Goal: Information Seeking & Learning: Learn about a topic

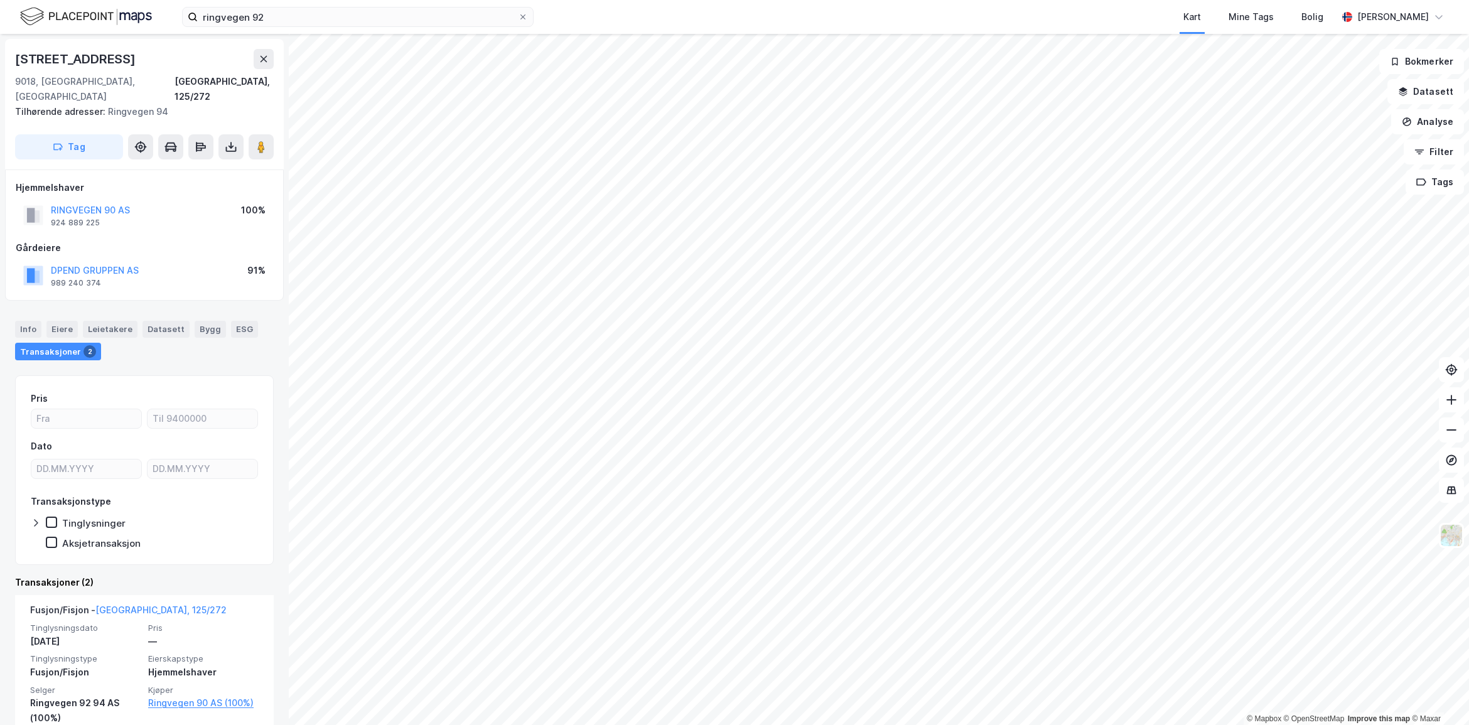
scroll to position [146, 0]
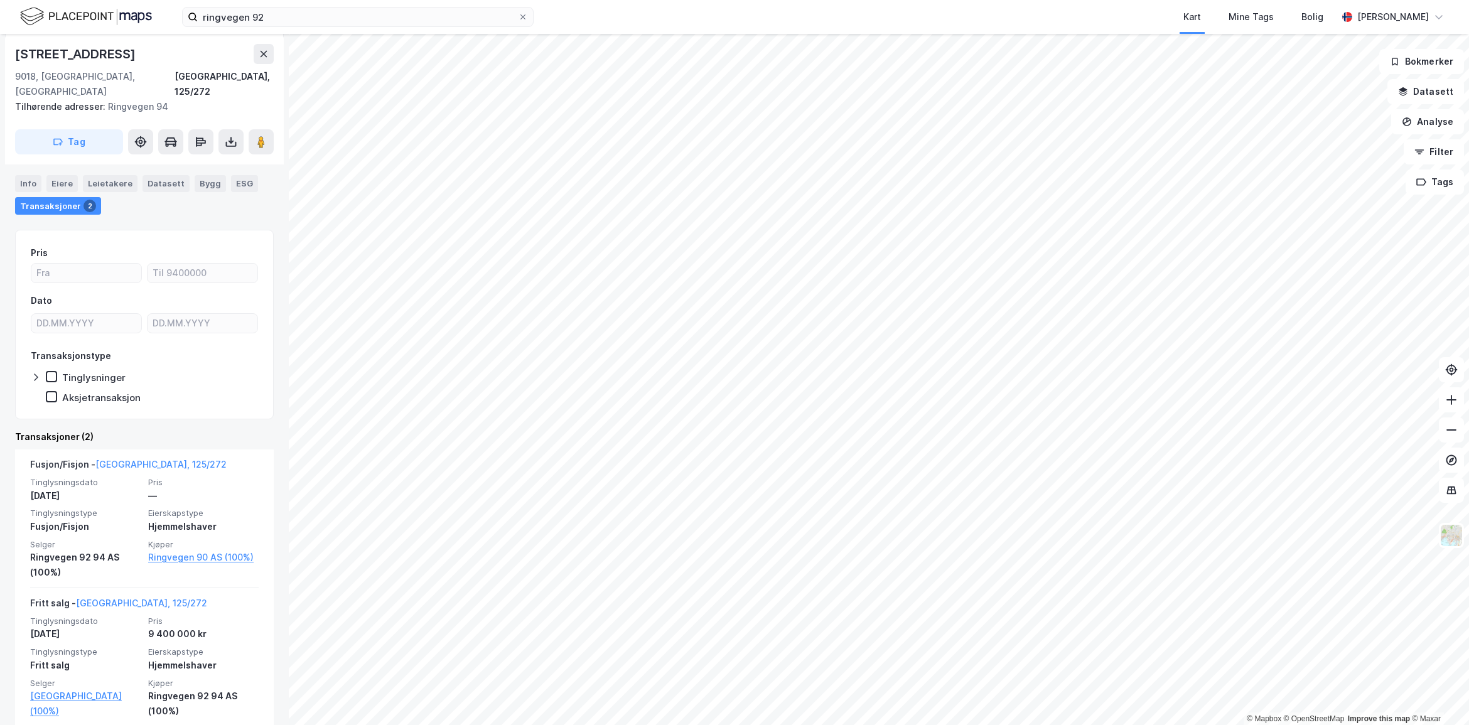
click at [304, 4] on div "ringvegen 92 Kart Mine Tags Bolig [PERSON_NAME]" at bounding box center [734, 17] width 1469 height 34
click at [522, 18] on icon at bounding box center [522, 16] width 5 height 5
click at [518, 18] on input "ringvegen 92" at bounding box center [358, 17] width 320 height 19
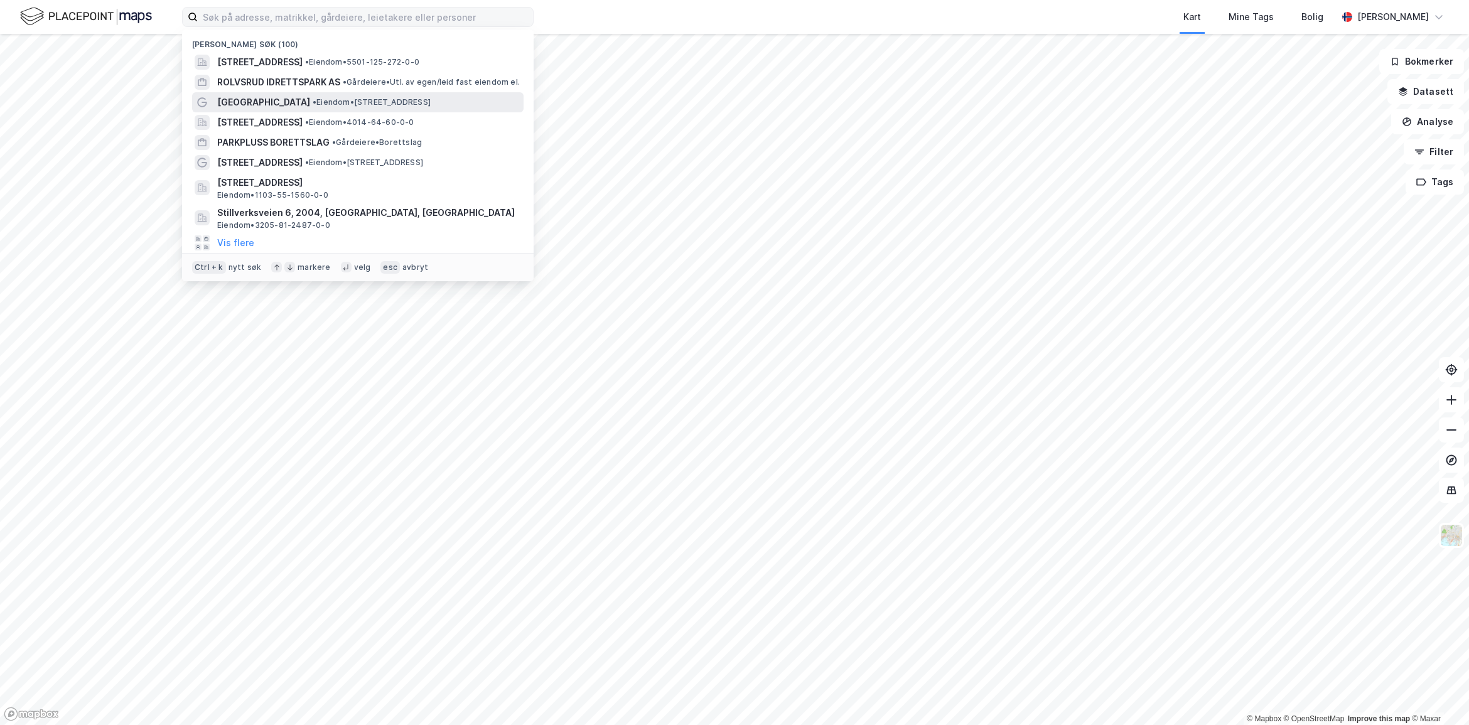
click at [365, 97] on span "• Eiendom • [STREET_ADDRESS]" at bounding box center [372, 102] width 118 height 10
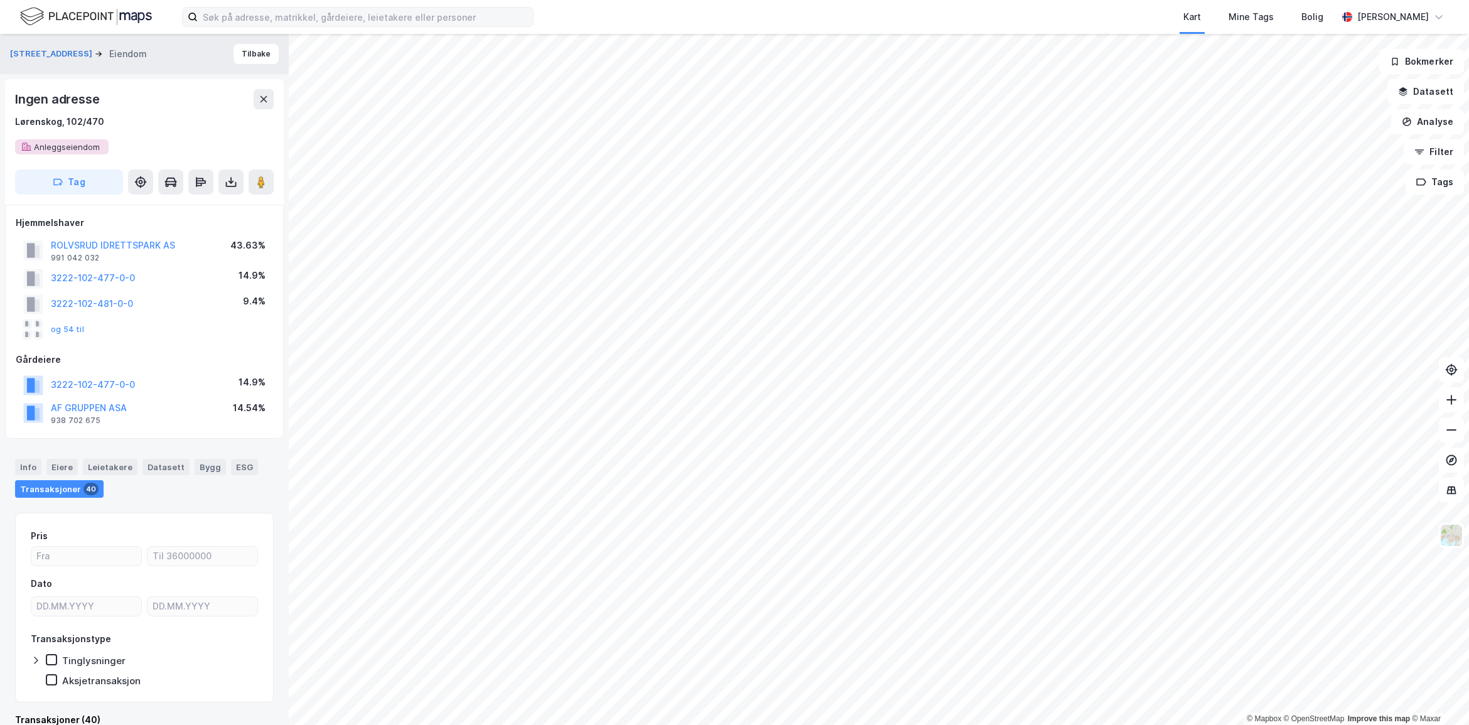
scroll to position [22, 0]
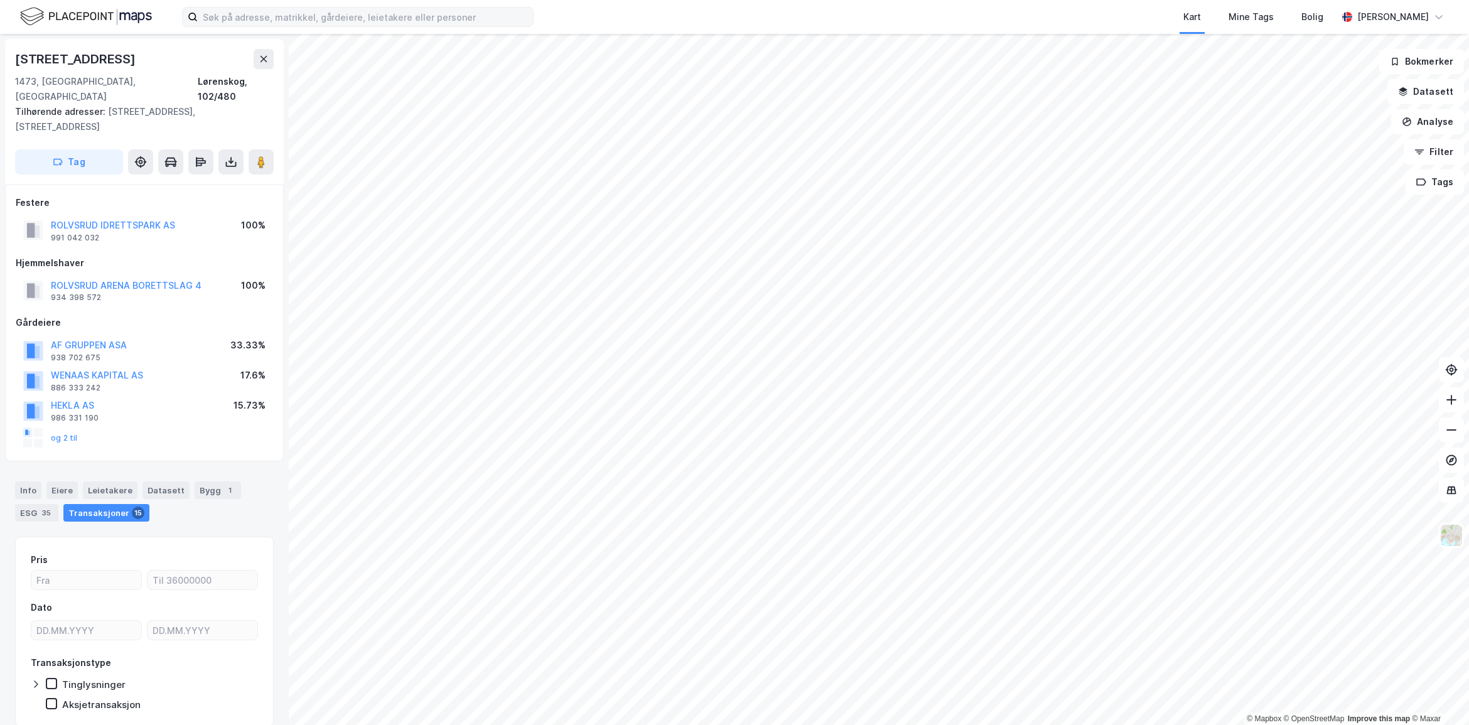
scroll to position [16, 0]
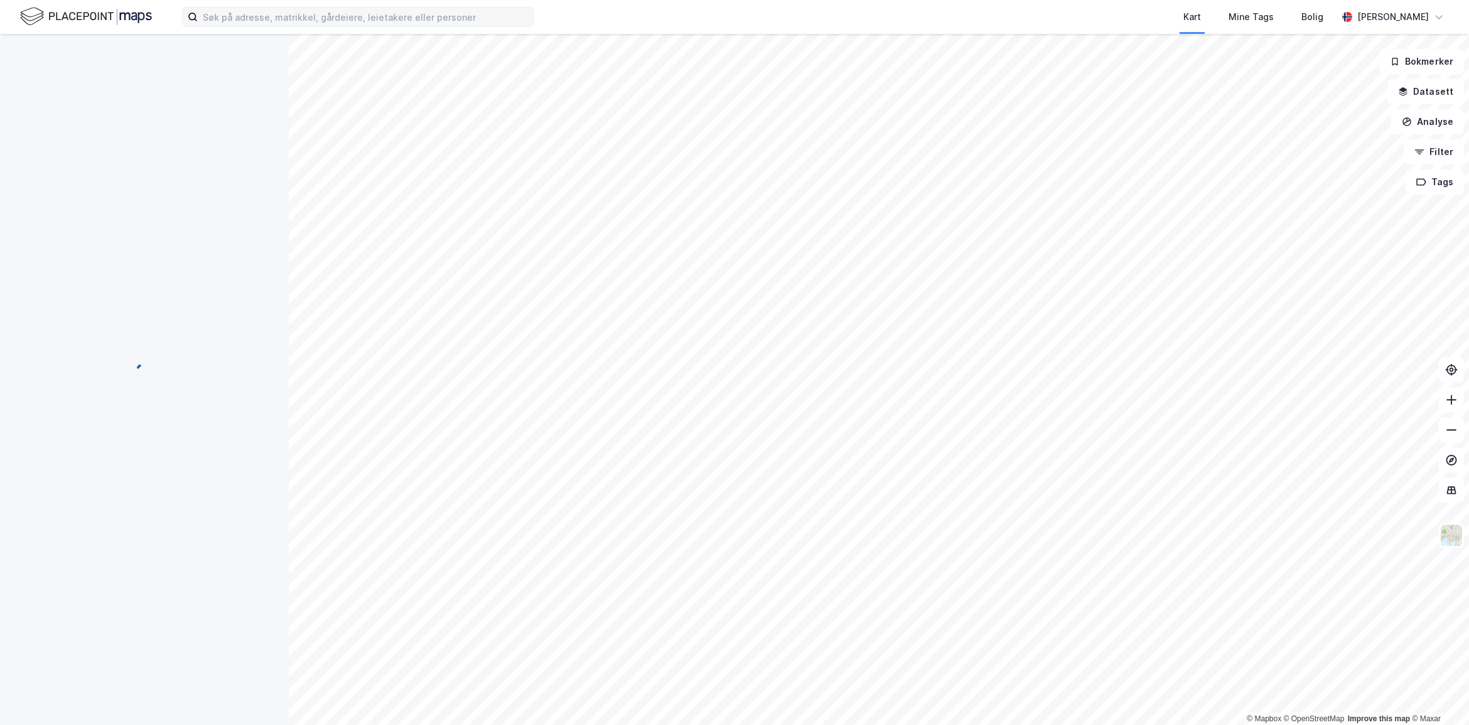
scroll to position [16, 0]
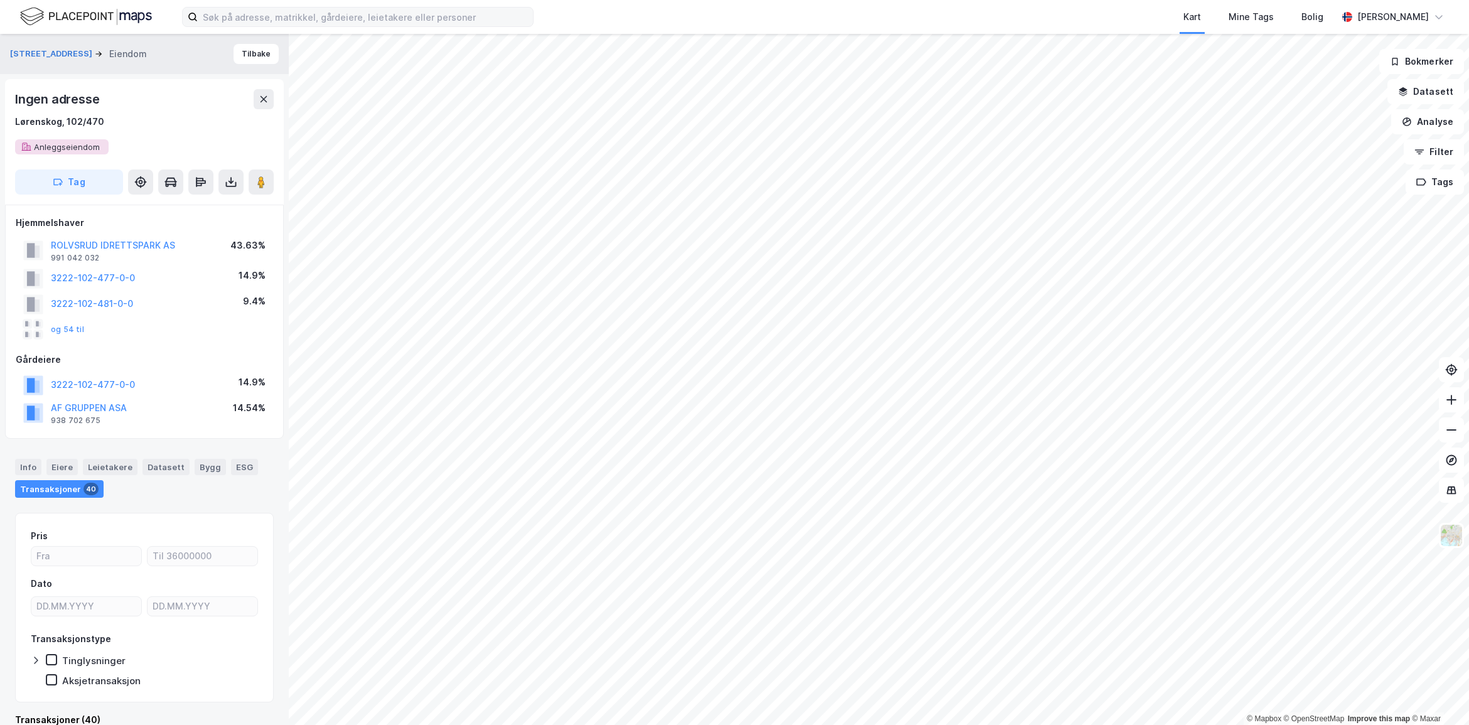
scroll to position [16, 0]
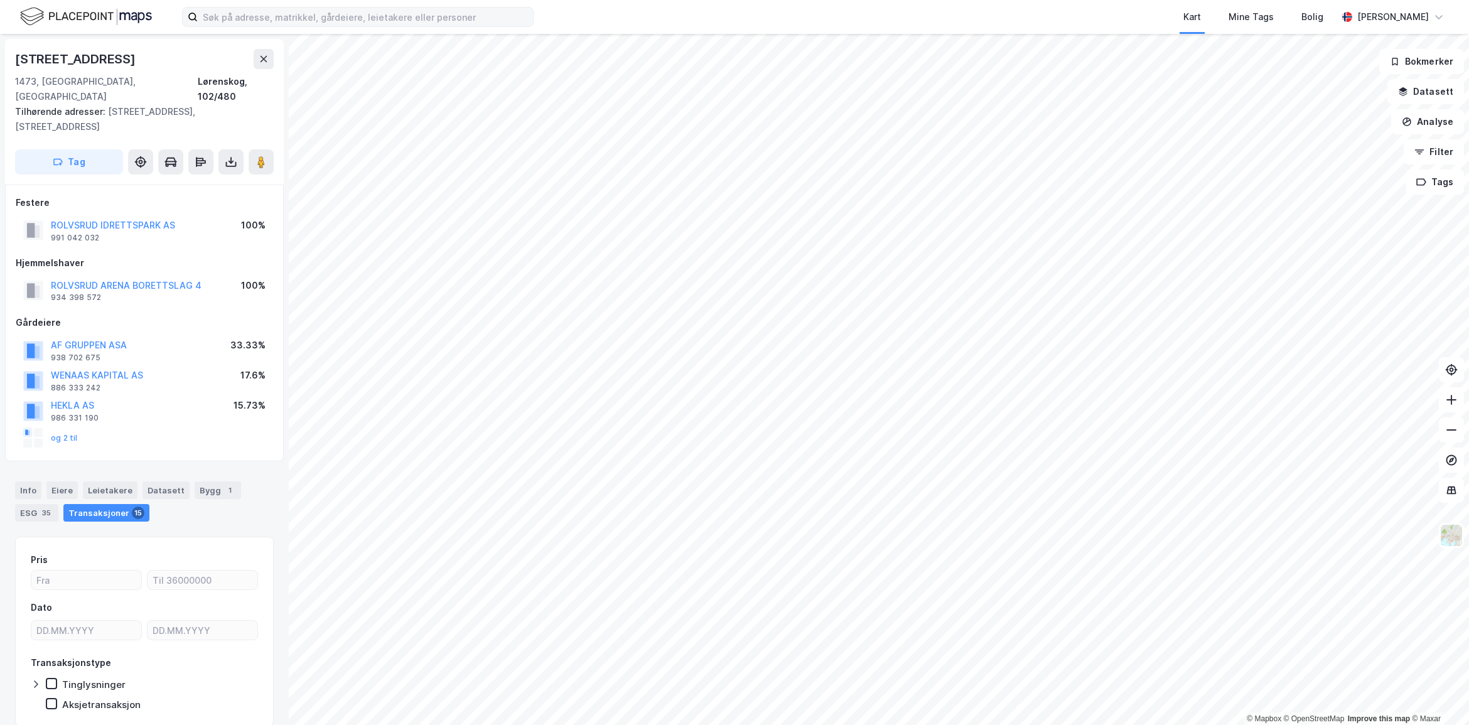
scroll to position [16, 0]
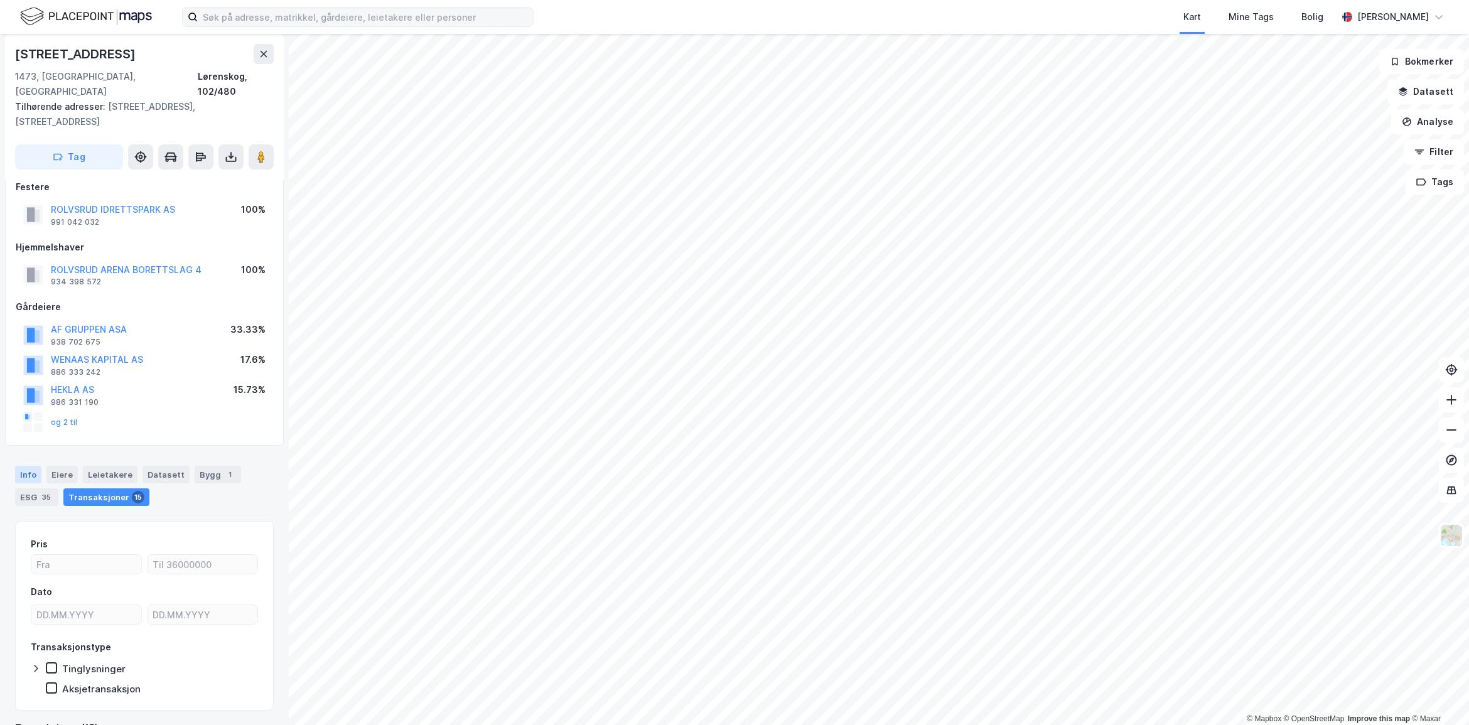
click at [38, 466] on div "Info" at bounding box center [28, 475] width 26 height 18
